Goal: Information Seeking & Learning: Learn about a topic

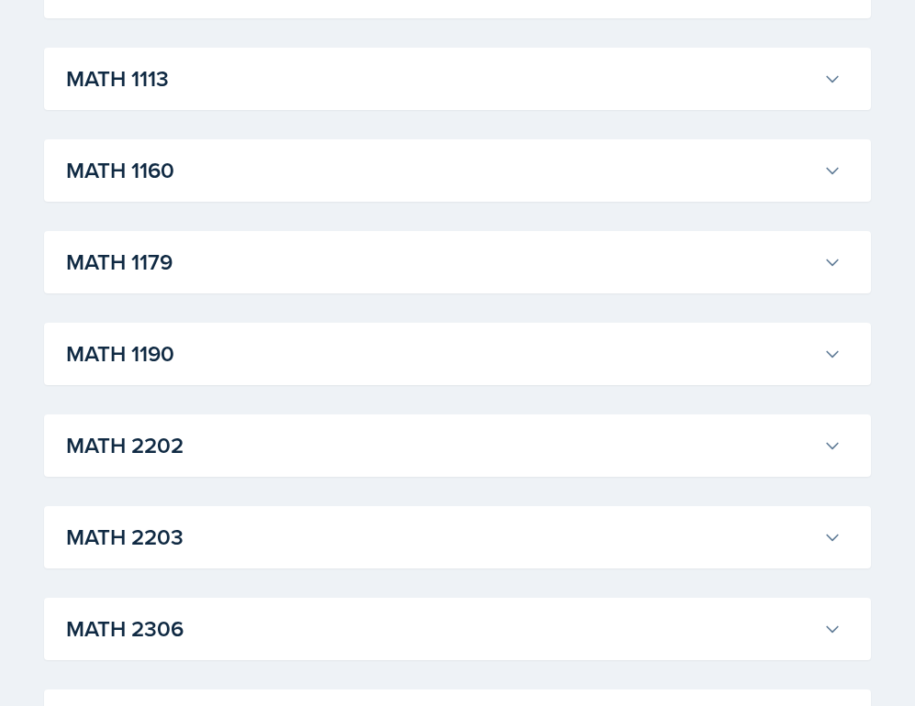
scroll to position [1845, 0]
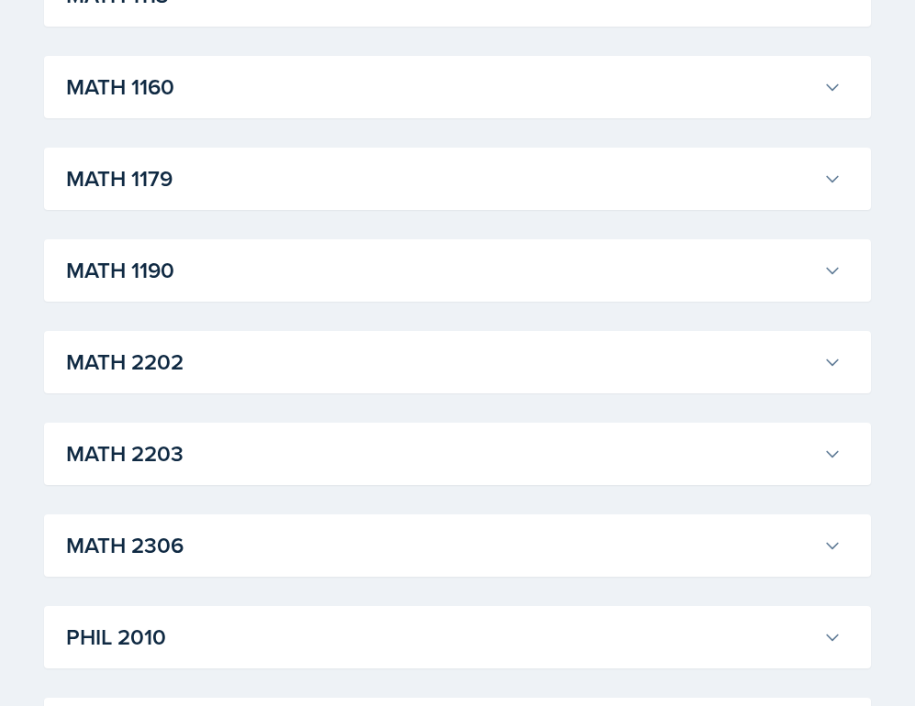
click at [471, 460] on h3 "MATH 2203" at bounding box center [440, 454] width 749 height 33
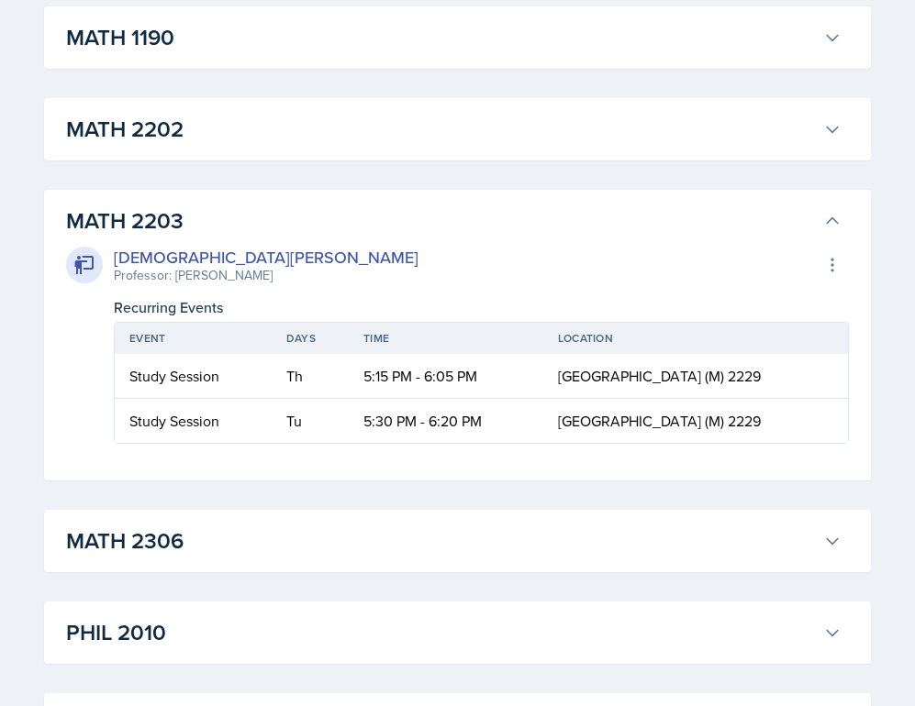
scroll to position [2081, 0]
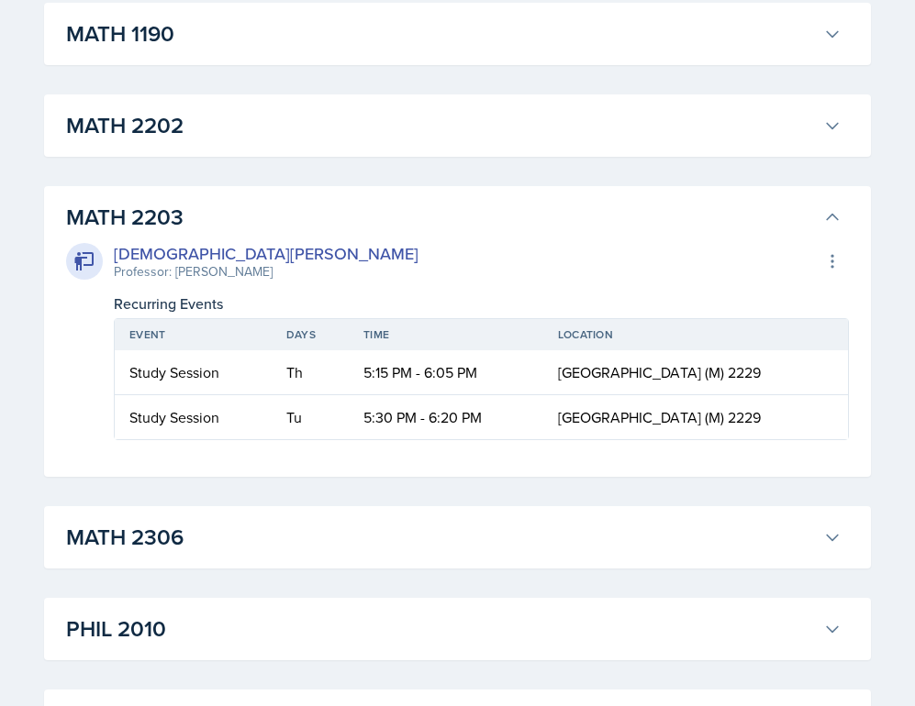
click at [510, 241] on div "[DEMOGRAPHIC_DATA][PERSON_NAME] Professor: [PERSON_NAME] Export to Google Calen…" at bounding box center [457, 261] width 782 height 40
click at [832, 211] on icon at bounding box center [832, 217] width 18 height 18
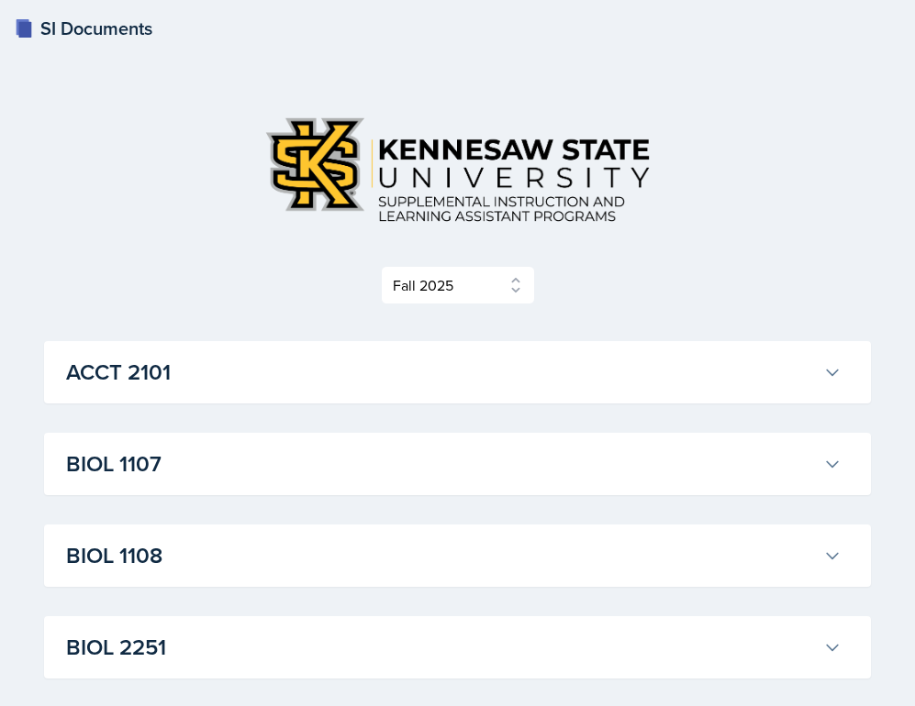
scroll to position [0, 0]
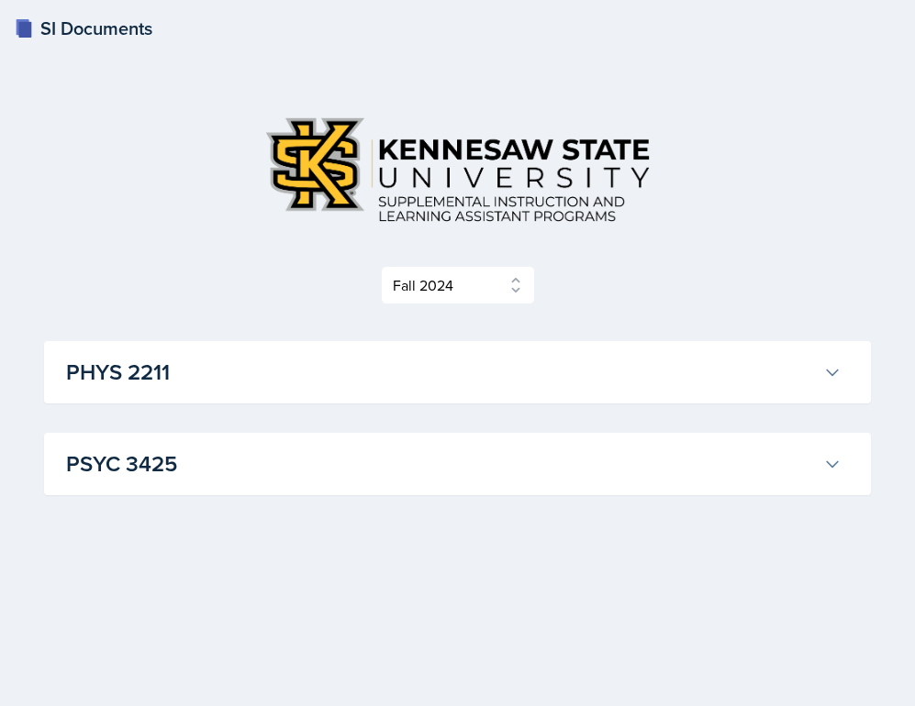
click at [442, 357] on h3 "PHYS 2211" at bounding box center [440, 372] width 749 height 33
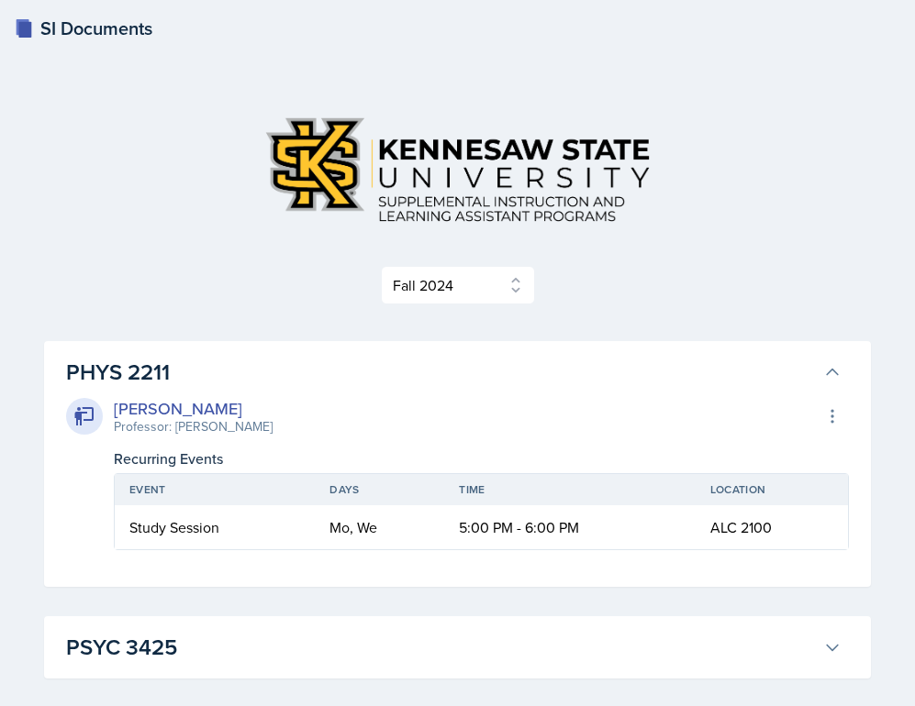
click at [442, 357] on h3 "PHYS 2211" at bounding box center [440, 372] width 749 height 33
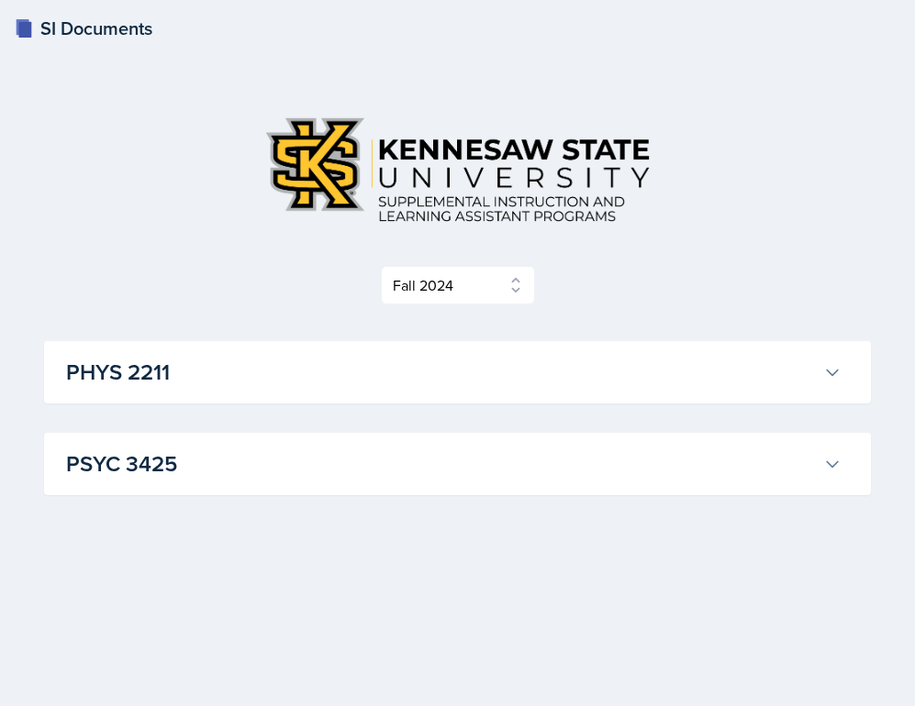
click at [424, 466] on h3 "PSYC 3425" at bounding box center [440, 464] width 749 height 33
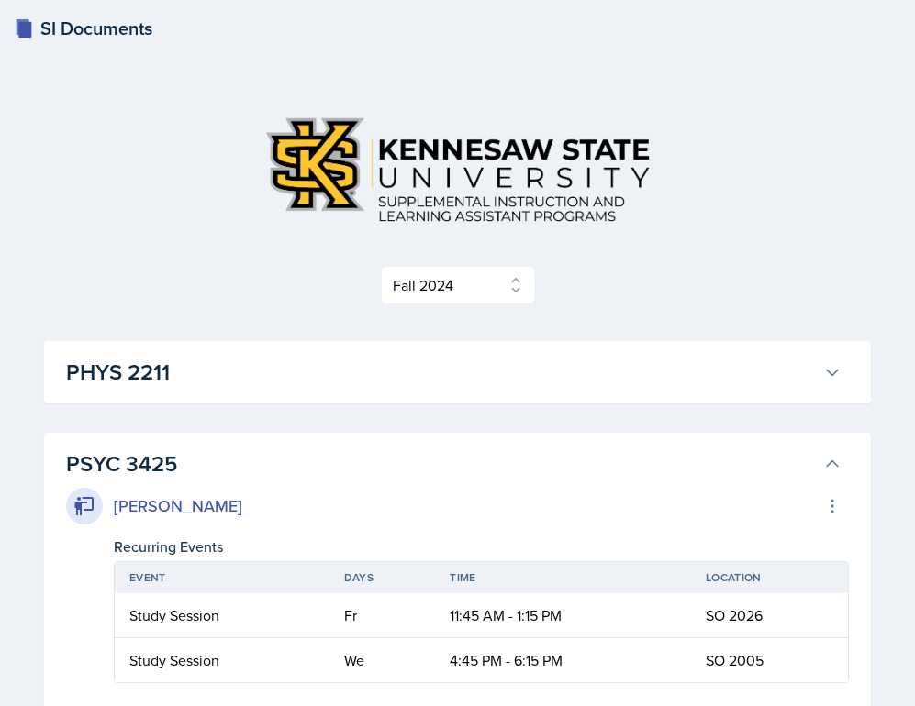
click at [424, 466] on h3 "PSYC 3425" at bounding box center [440, 464] width 749 height 33
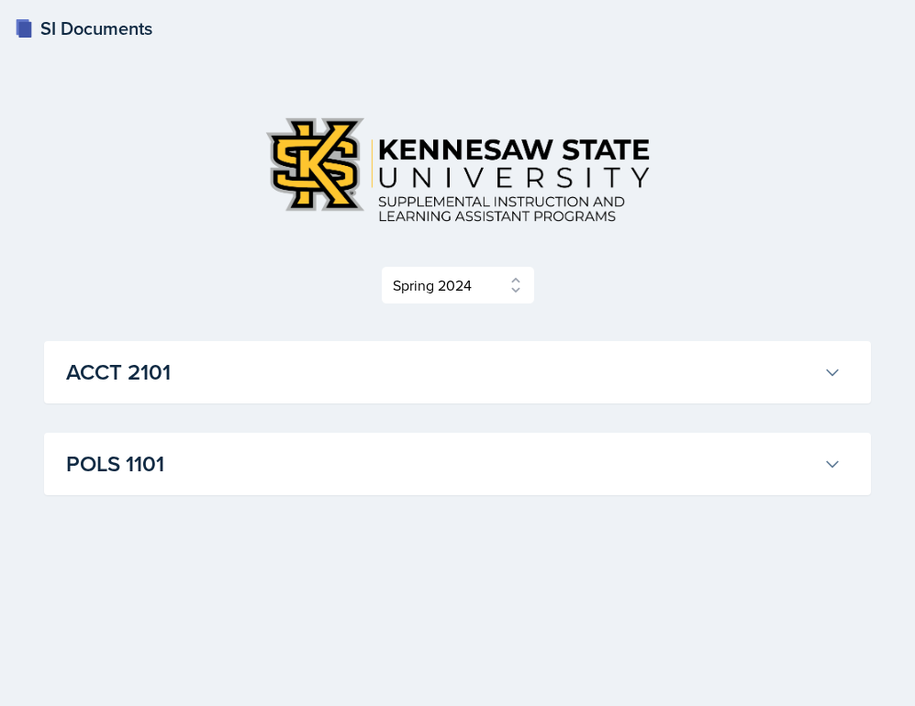
click at [414, 465] on h3 "POLS 1101" at bounding box center [440, 464] width 749 height 33
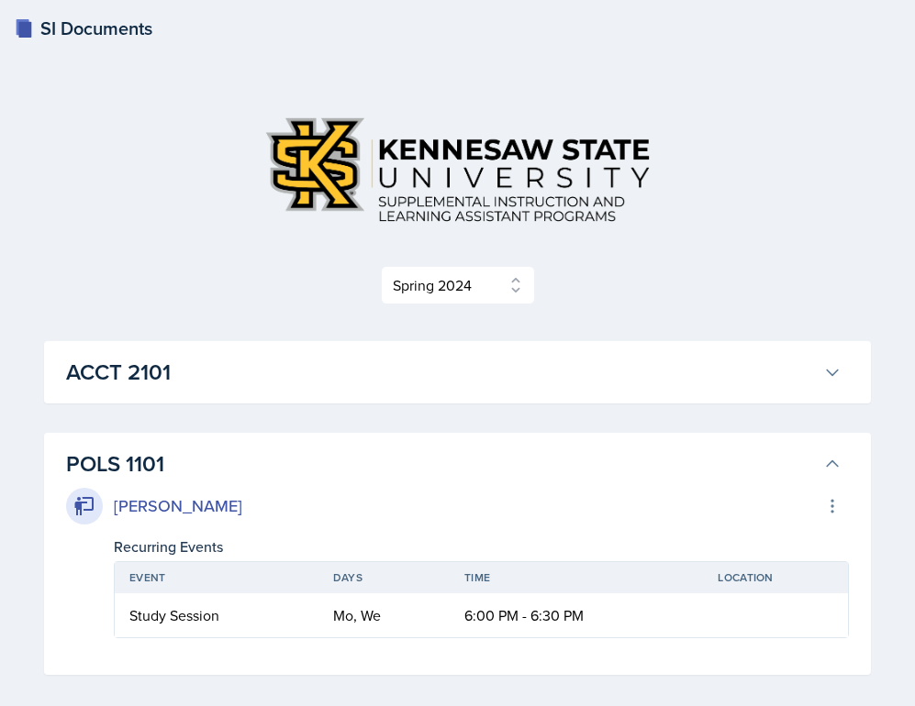
click at [422, 369] on h3 "ACCT 2101" at bounding box center [440, 372] width 749 height 33
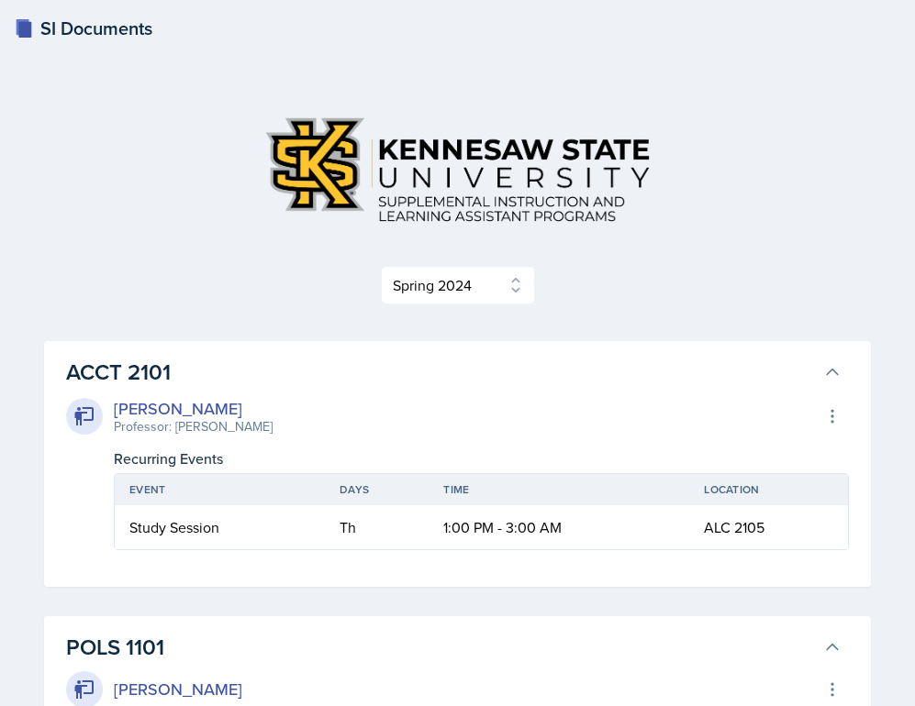
click at [442, 312] on div "Select Semester Fall 2025 Summer 2025 Spring 2025 Fall 2024 Summer 2024 Spring …" at bounding box center [457, 481] width 826 height 756
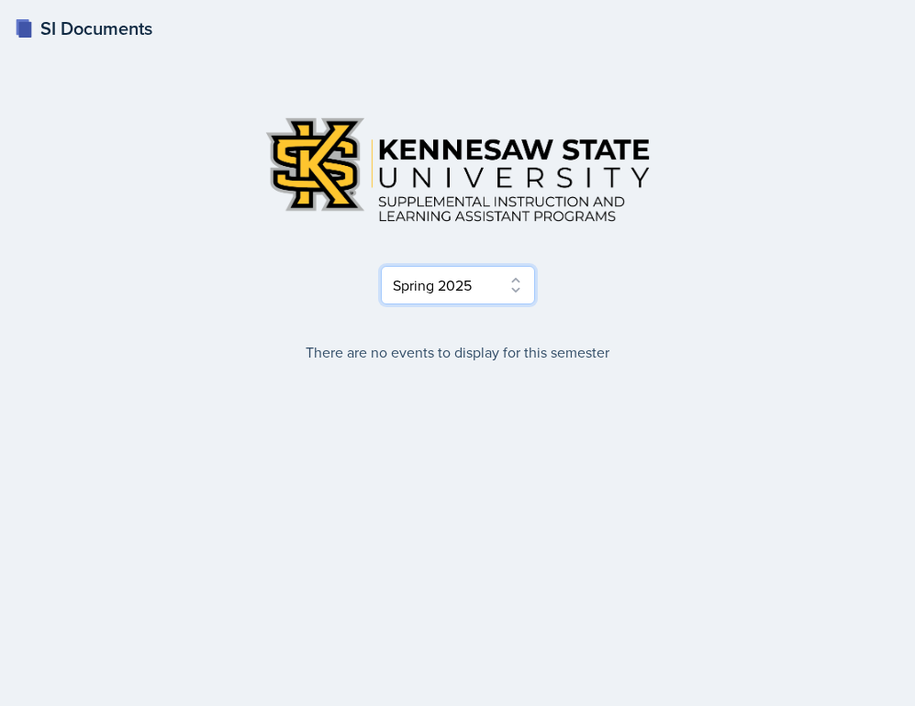
select select "515a866e-7596-43ee-a538-4da7a47c8e37"
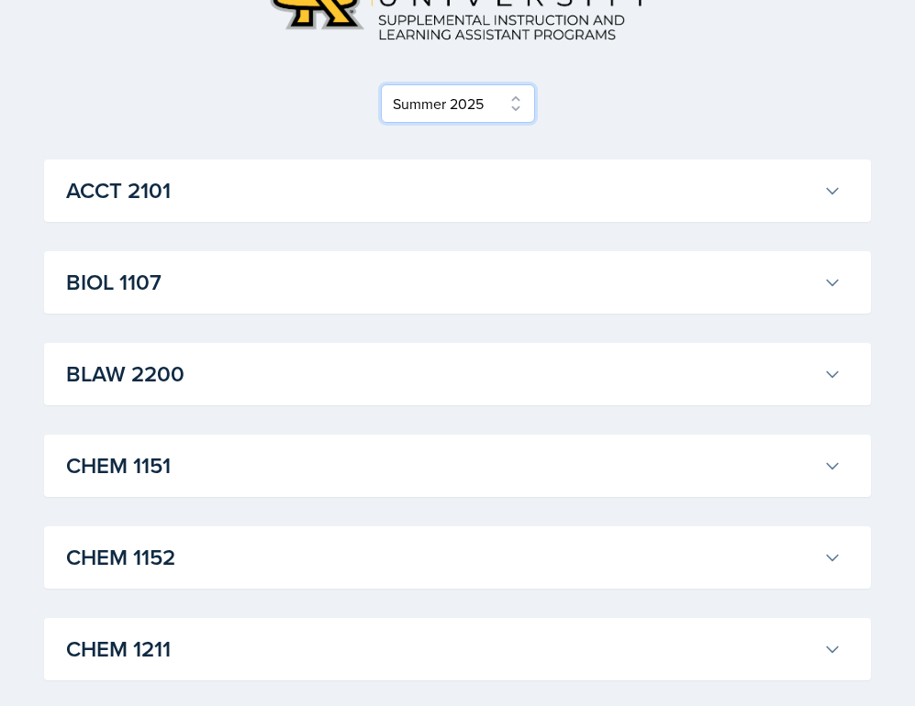
scroll to position [185, 0]
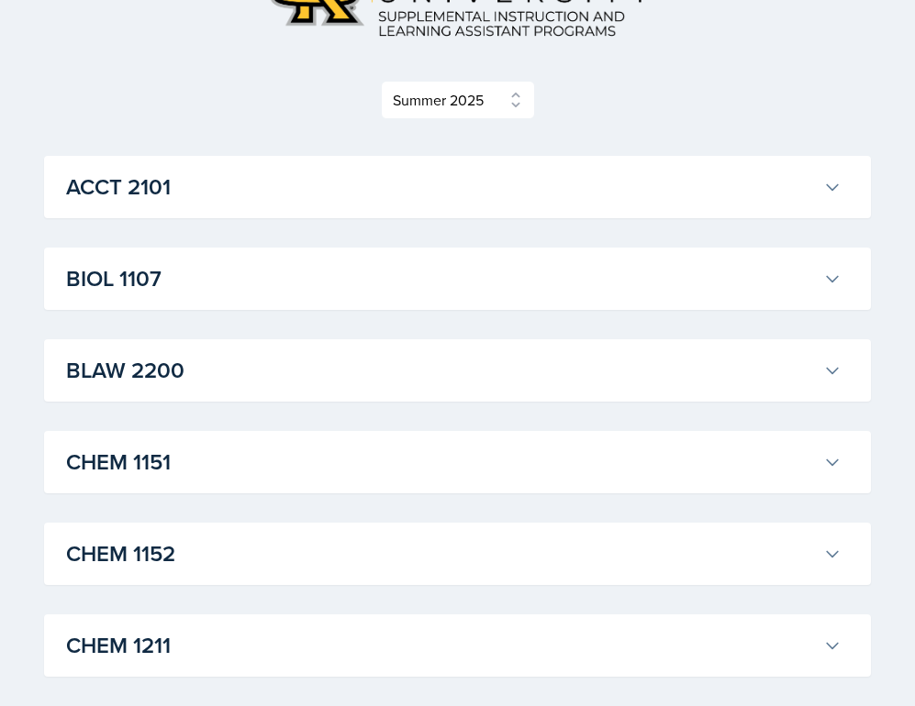
click at [390, 373] on h3 "BLAW 2200" at bounding box center [440, 370] width 749 height 33
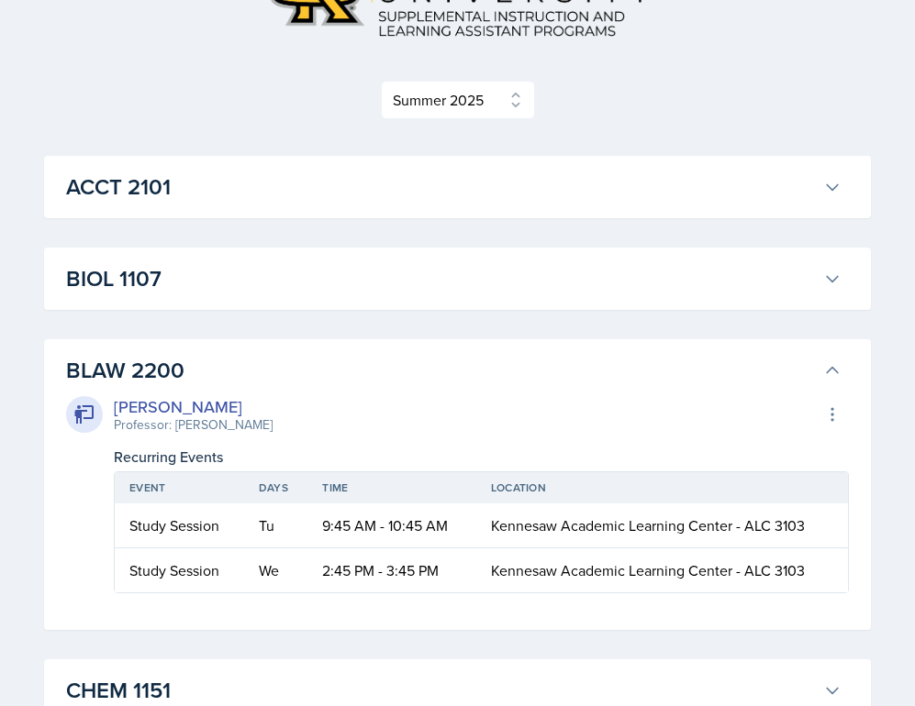
click at [390, 373] on h3 "BLAW 2200" at bounding box center [440, 370] width 749 height 33
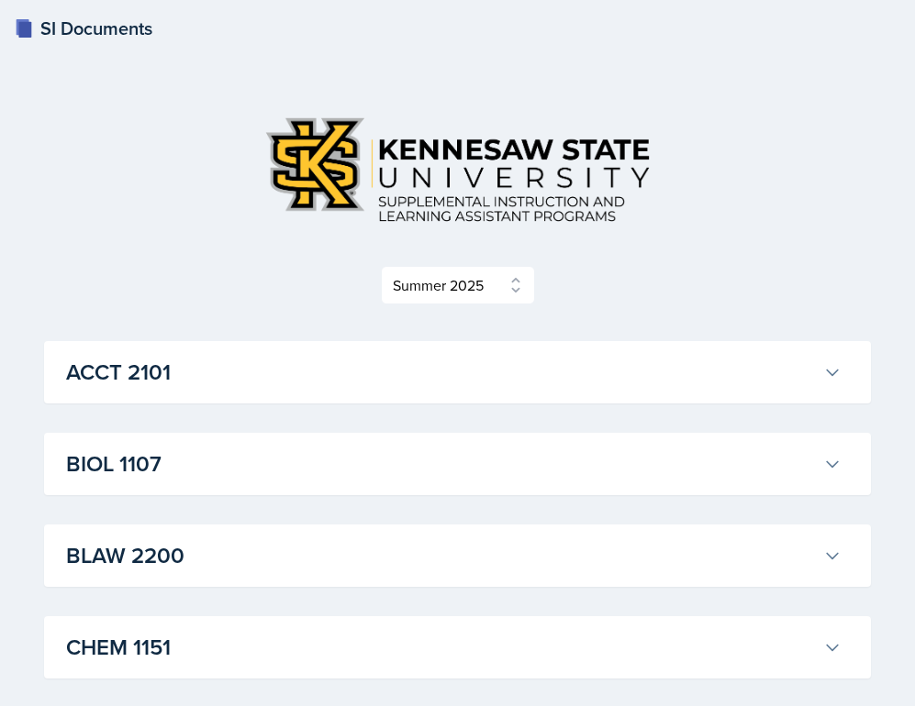
scroll to position [0, 0]
